Goal: Transaction & Acquisition: Purchase product/service

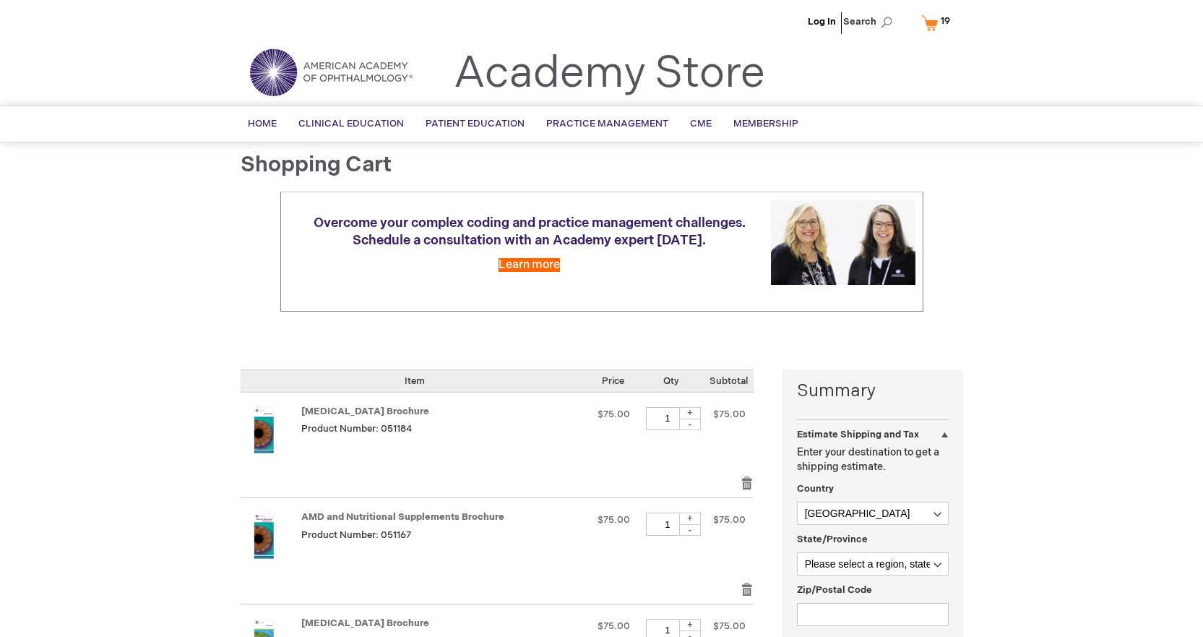
select select "US"
click at [822, 20] on link "Log In" at bounding box center [822, 22] width 28 height 12
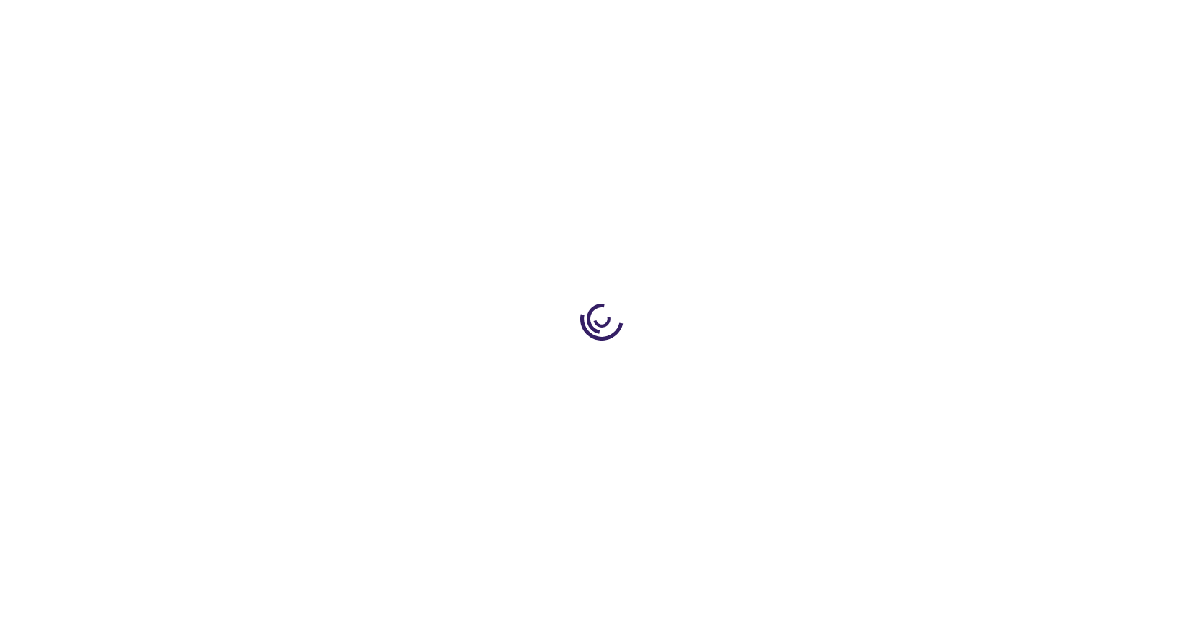
select select "US"
select select "57"
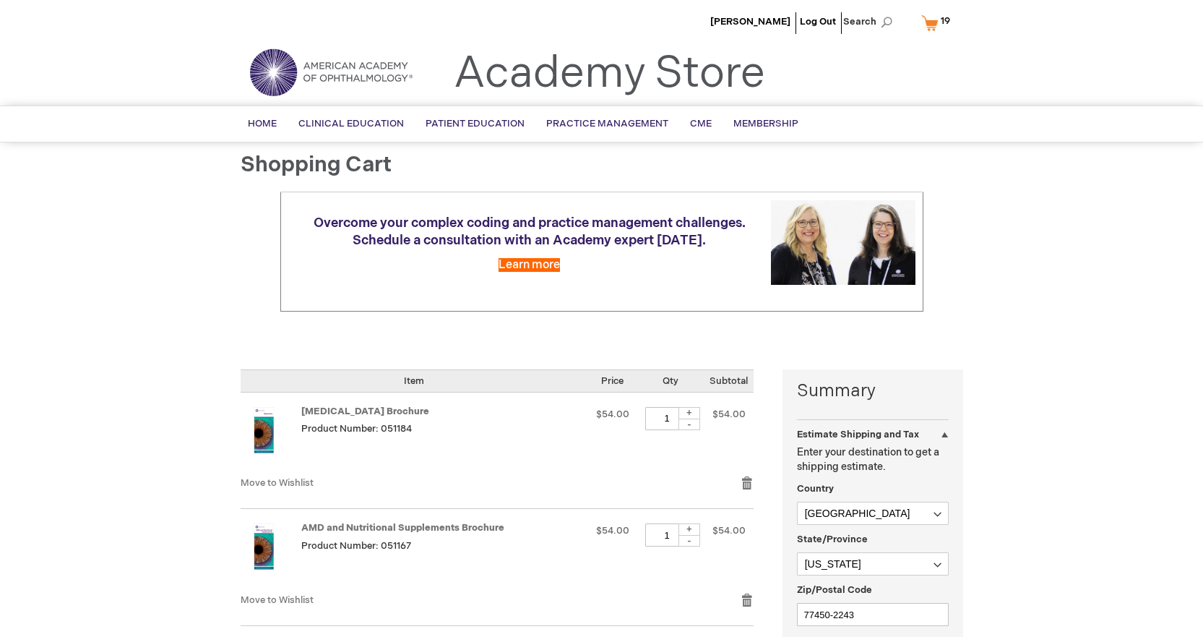
click at [930, 24] on link "My Cart 19 19 items" at bounding box center [939, 22] width 41 height 25
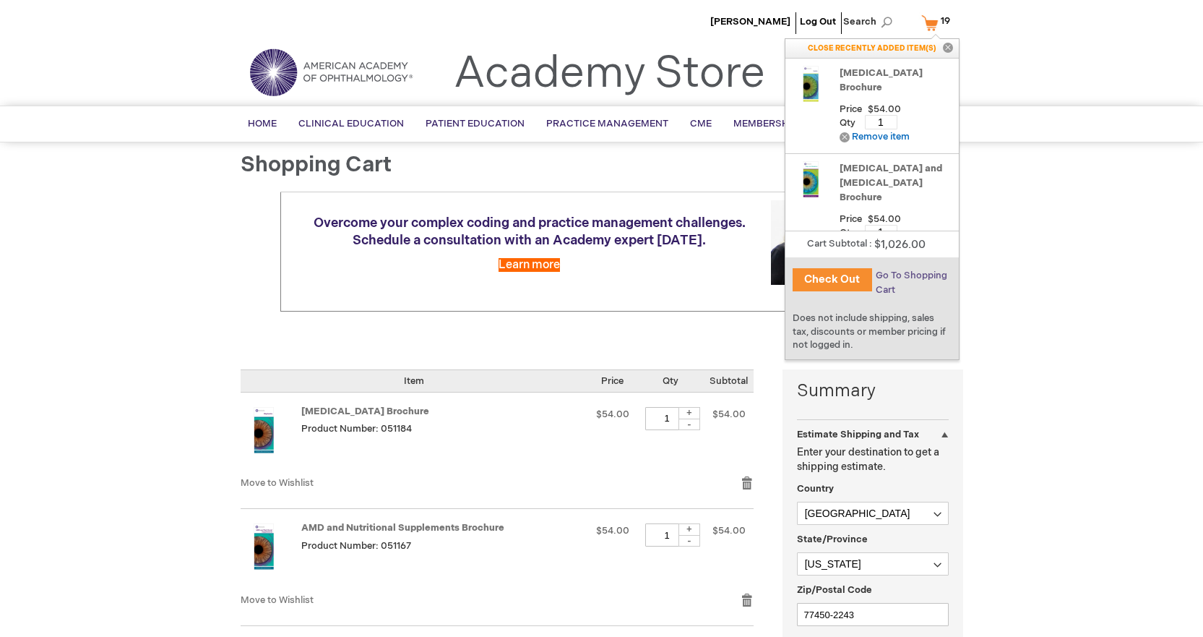
click at [909, 278] on span "Go To Shopping Cart" at bounding box center [912, 283] width 72 height 26
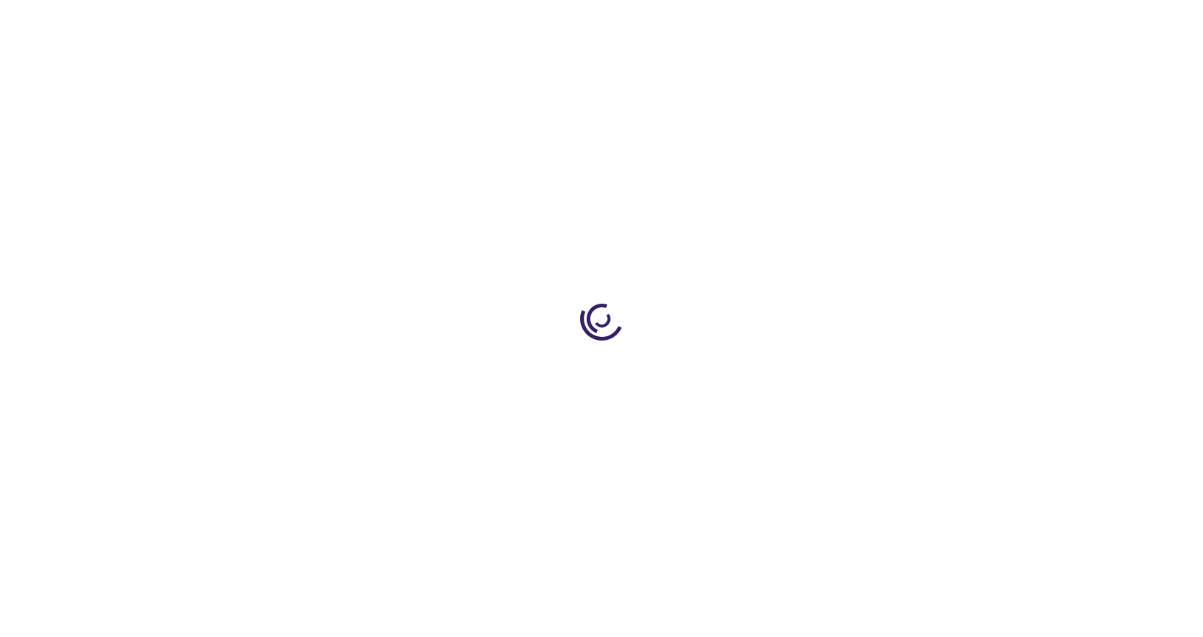
select select "US"
select select "57"
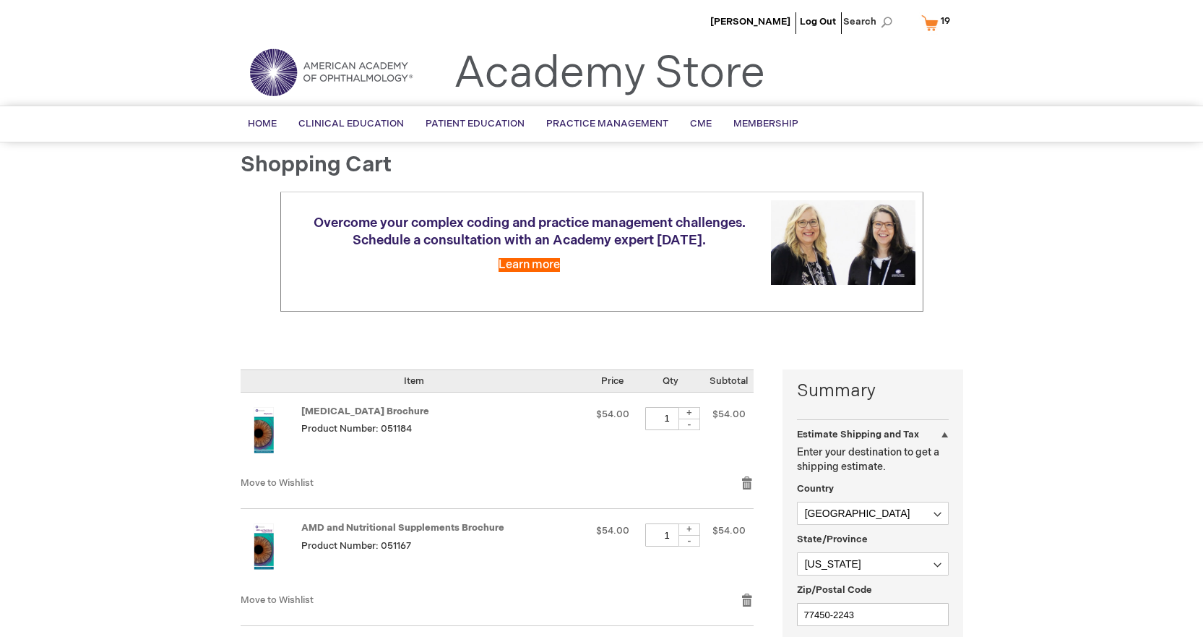
drag, startPoint x: 835, startPoint y: 20, endPoint x: 743, endPoint y: 4, distance: 93.3
click at [835, 20] on link "Log Out" at bounding box center [818, 22] width 36 height 12
